Goal: Information Seeking & Learning: Learn about a topic

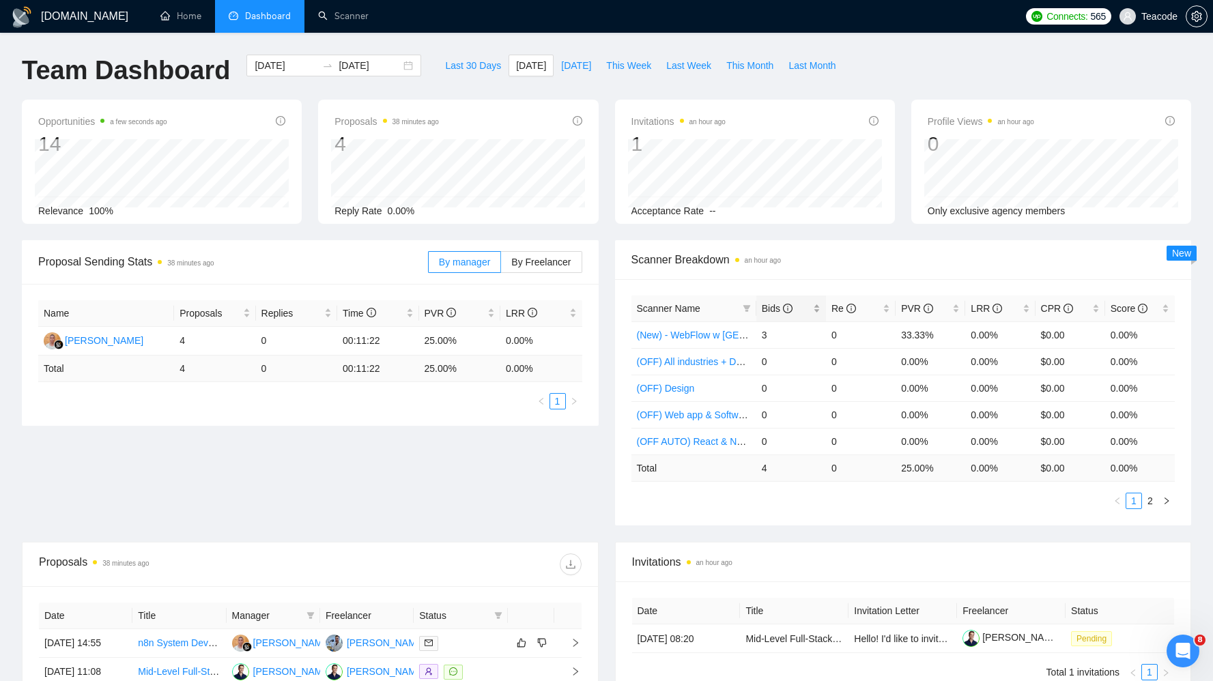
click at [767, 309] on span "Bids" at bounding box center [777, 308] width 31 height 11
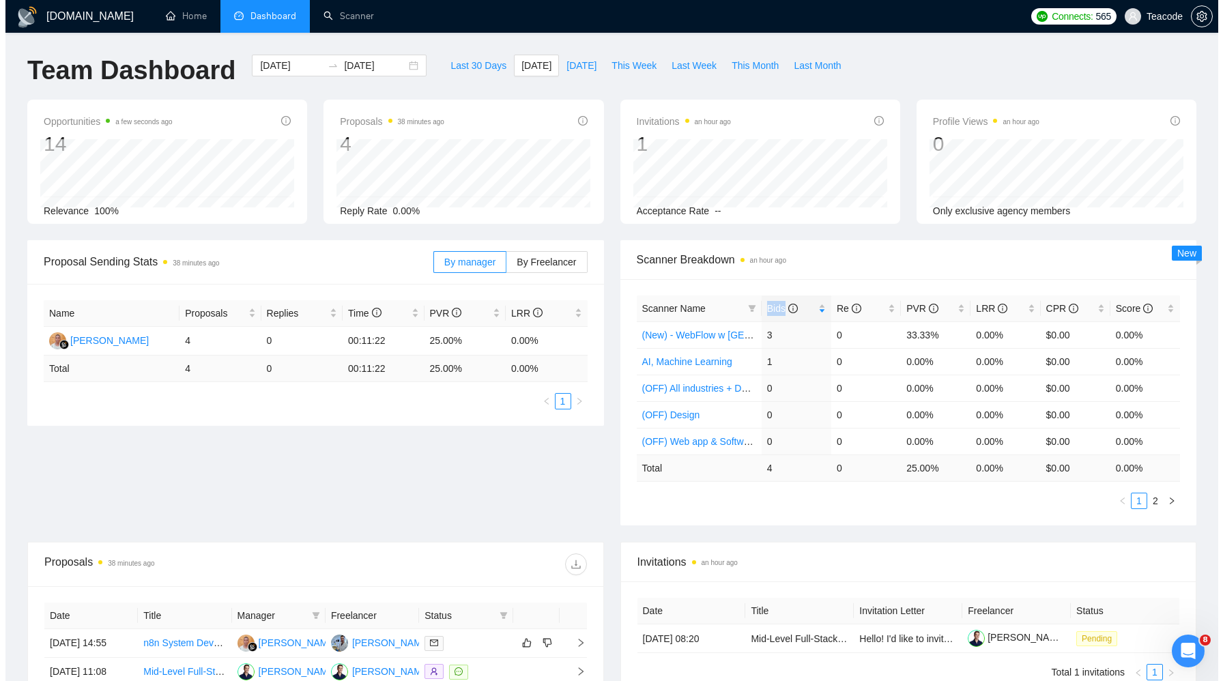
scroll to position [322, 0]
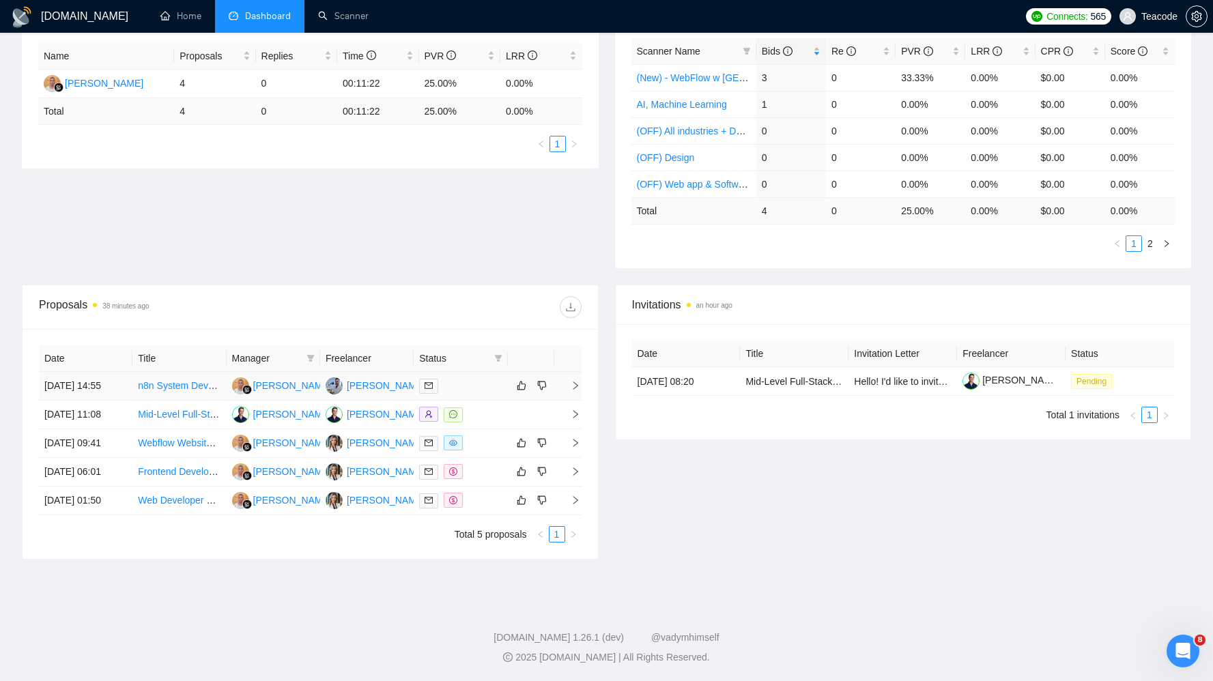
click at [185, 372] on td "n8n System Developer for WhatsApp Integration" at bounding box center [179, 386] width 94 height 29
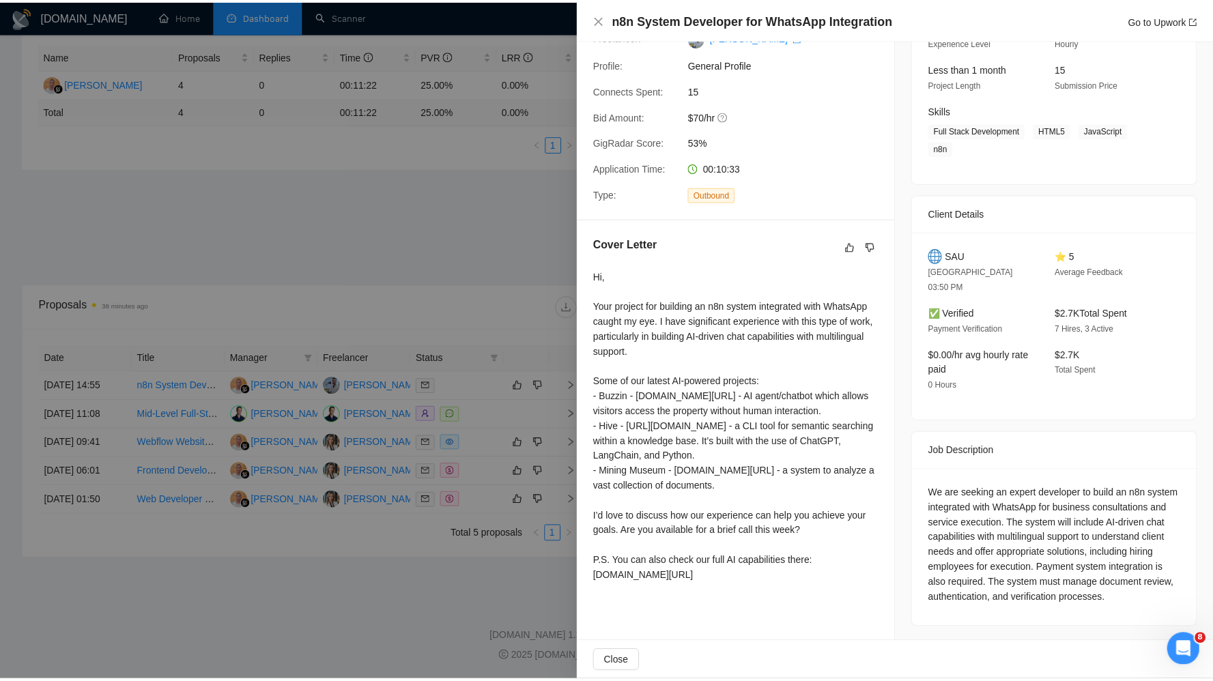
scroll to position [0, 0]
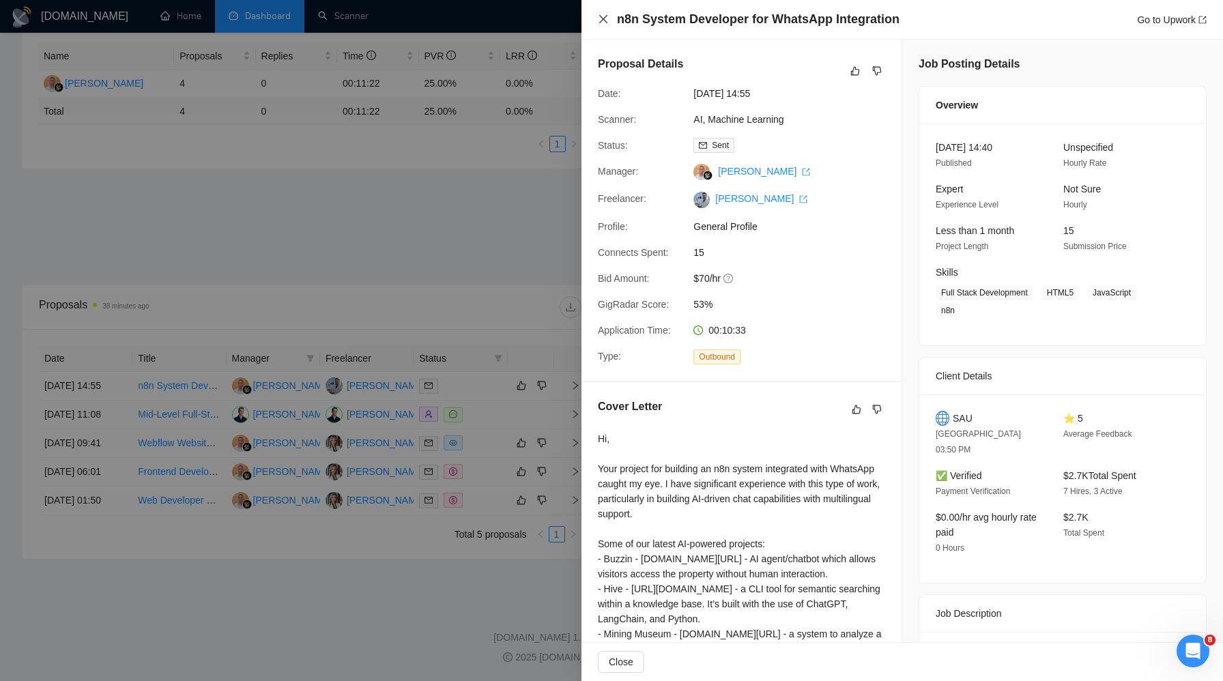
click at [604, 21] on icon "close" at bounding box center [603, 19] width 8 height 8
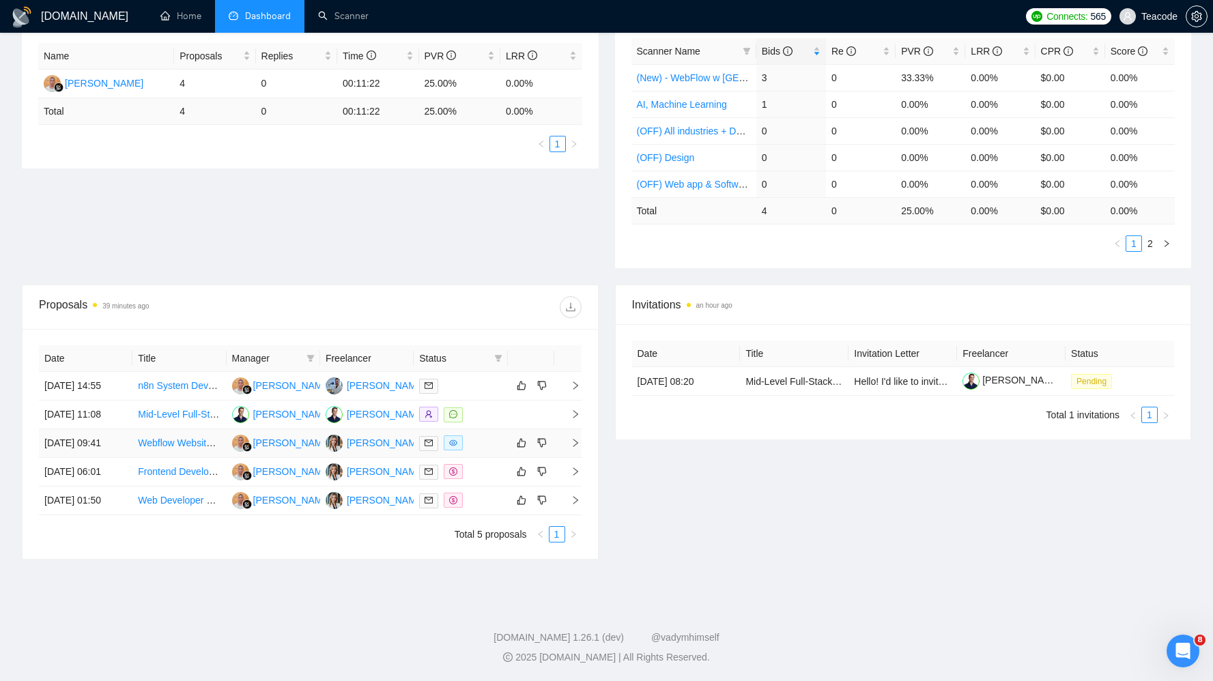
scroll to position [269, 0]
